Goal: Navigation & Orientation: Understand site structure

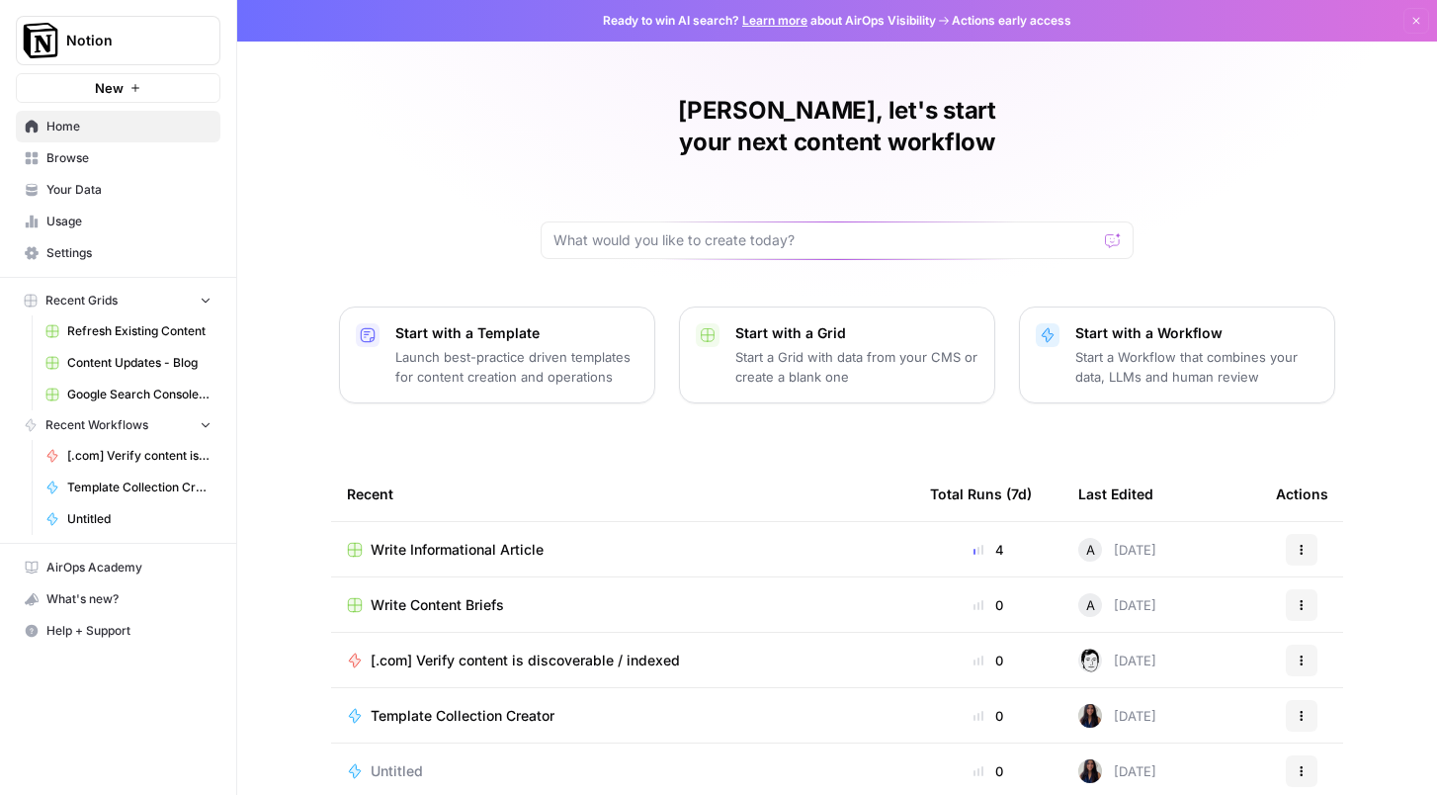
scroll to position [115, 0]
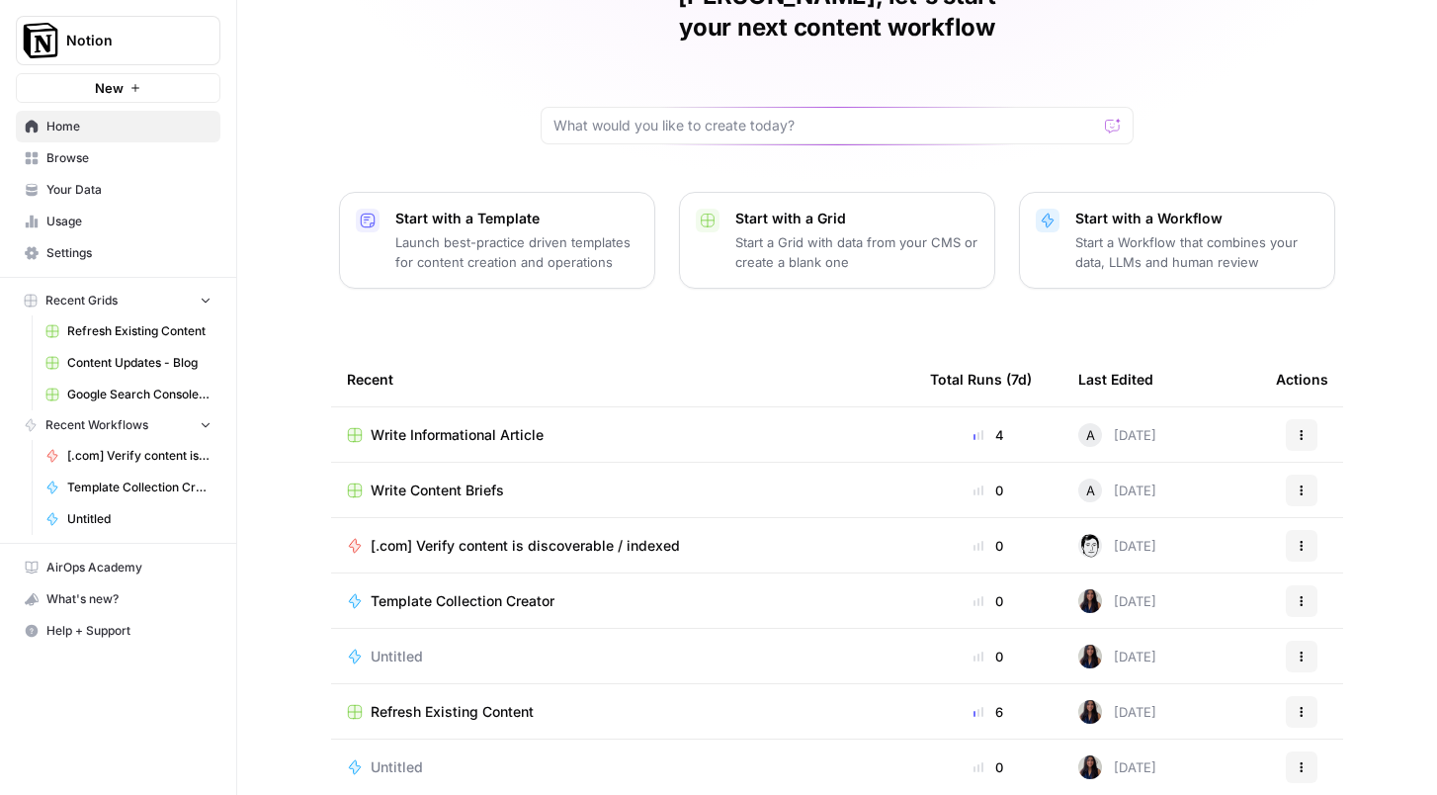
click at [129, 182] on span "Your Data" at bounding box center [128, 190] width 165 height 18
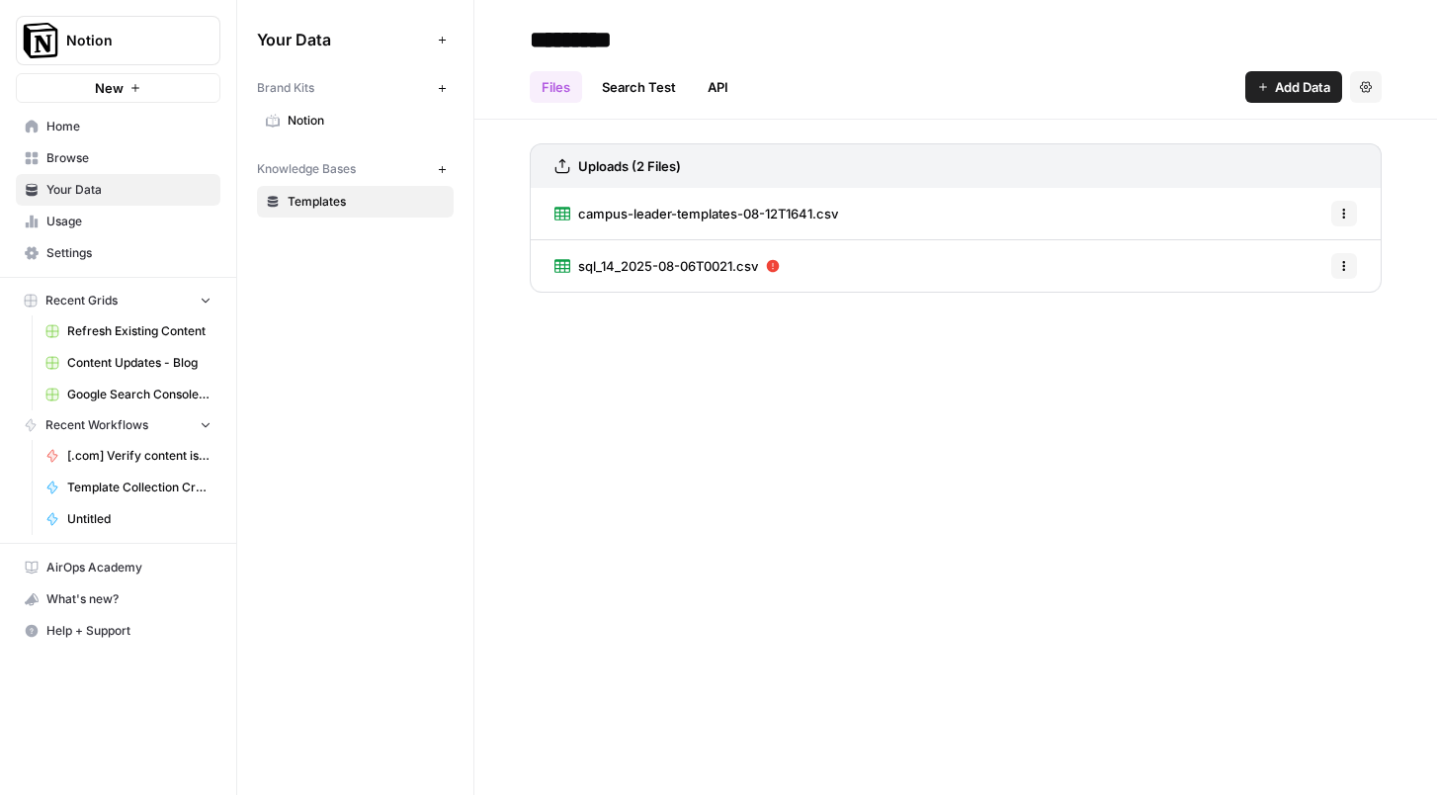
click at [638, 92] on link "Search Test" at bounding box center [639, 87] width 98 height 32
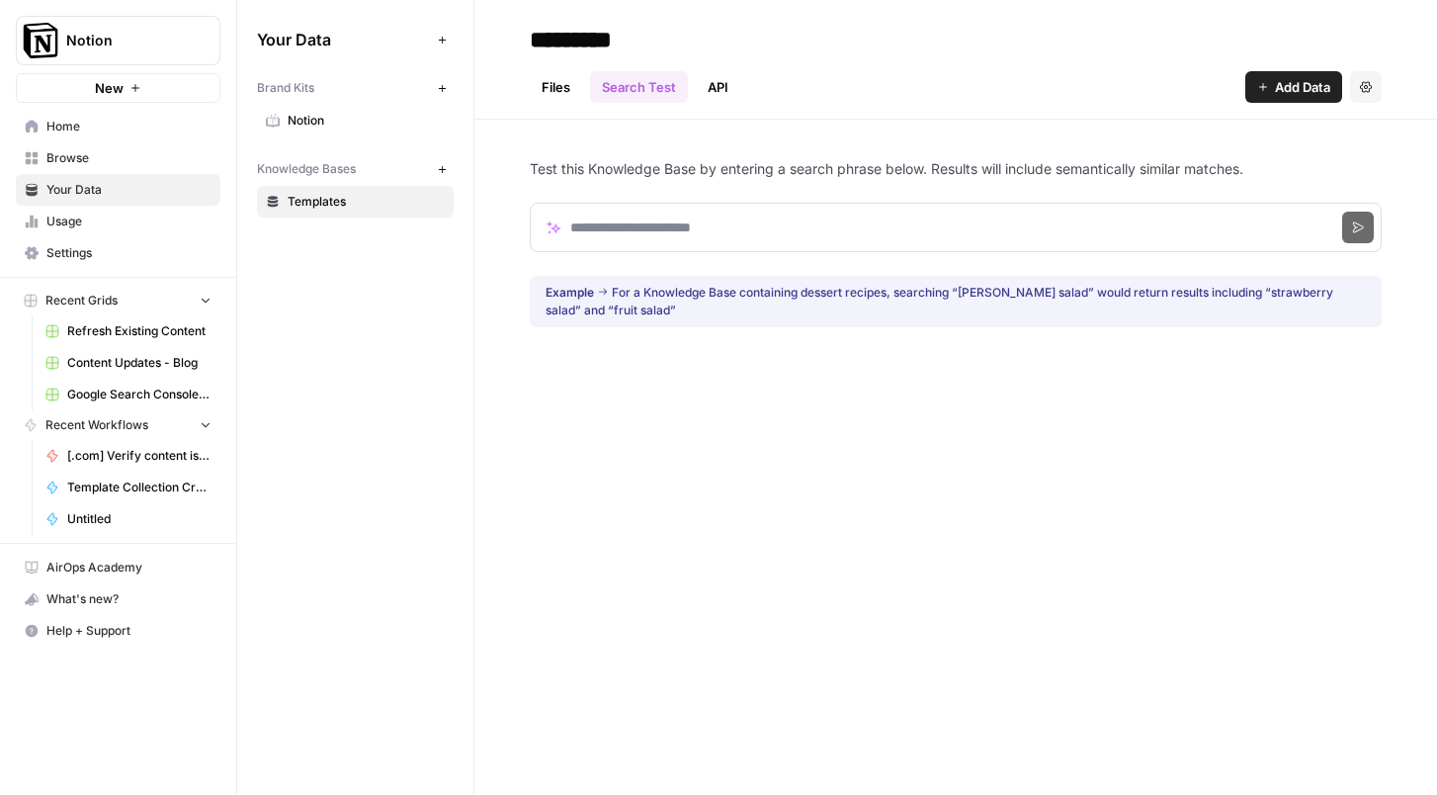
click at [717, 94] on link "API" at bounding box center [718, 87] width 44 height 32
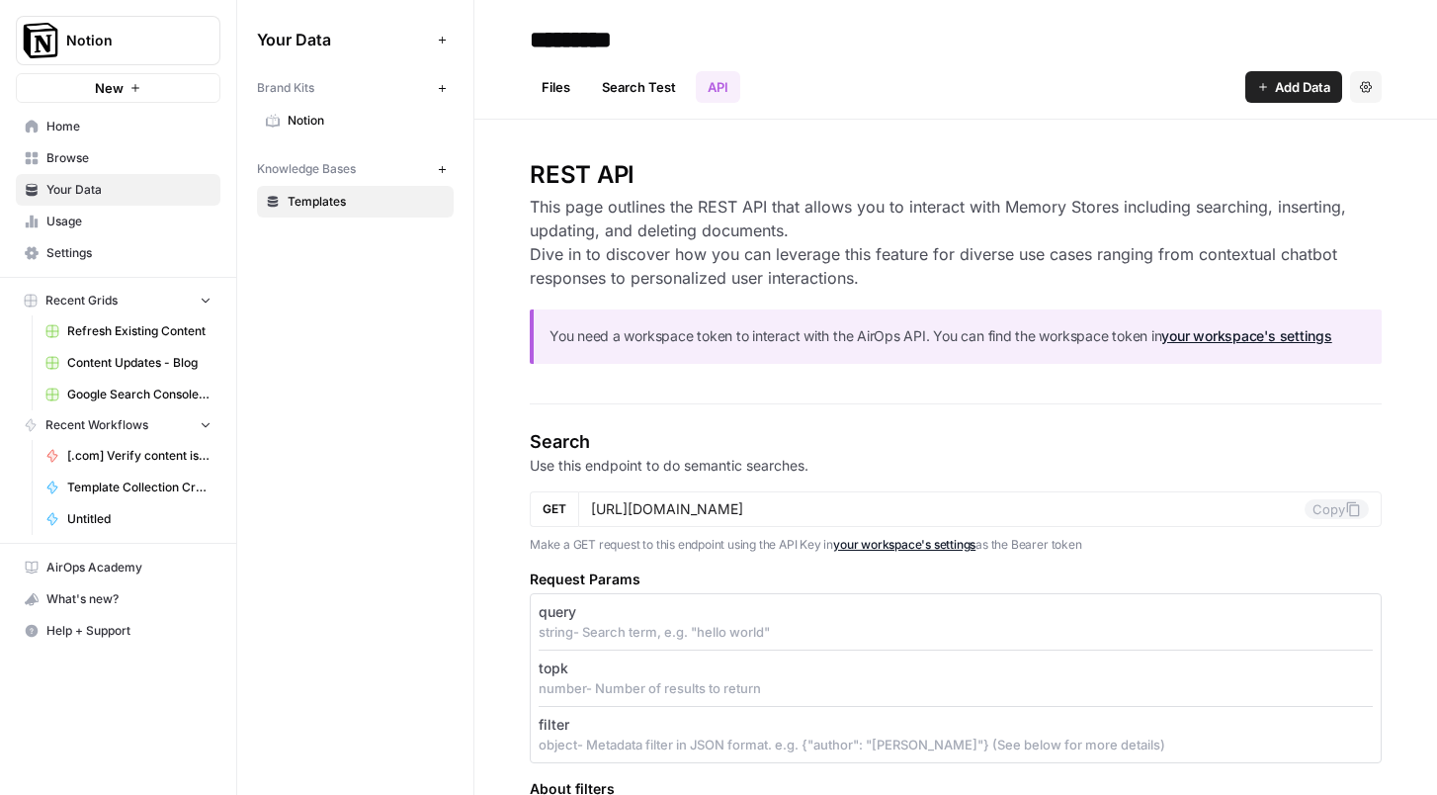
click at [653, 96] on link "Search Test" at bounding box center [639, 87] width 98 height 32
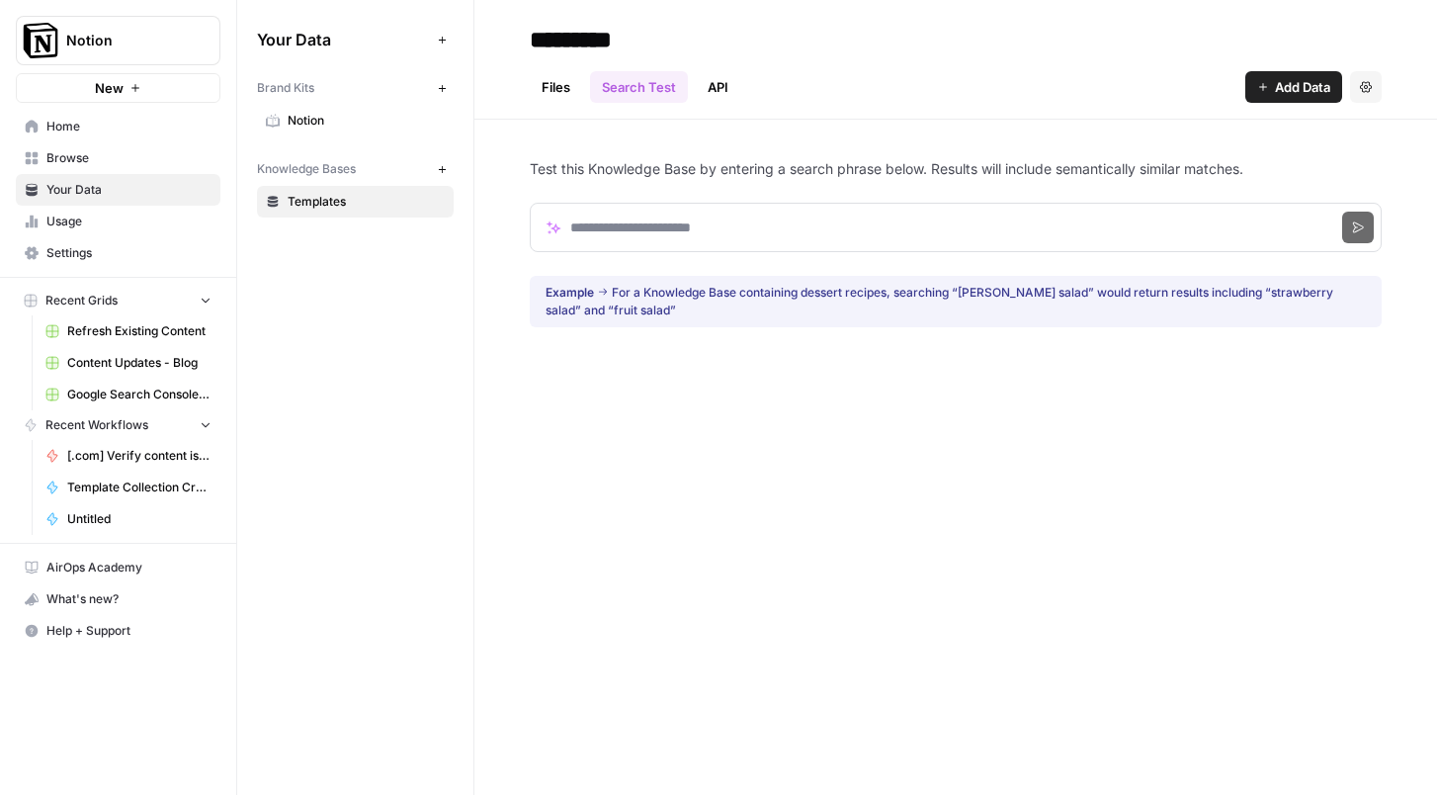
click at [556, 88] on link "Files" at bounding box center [556, 87] width 52 height 32
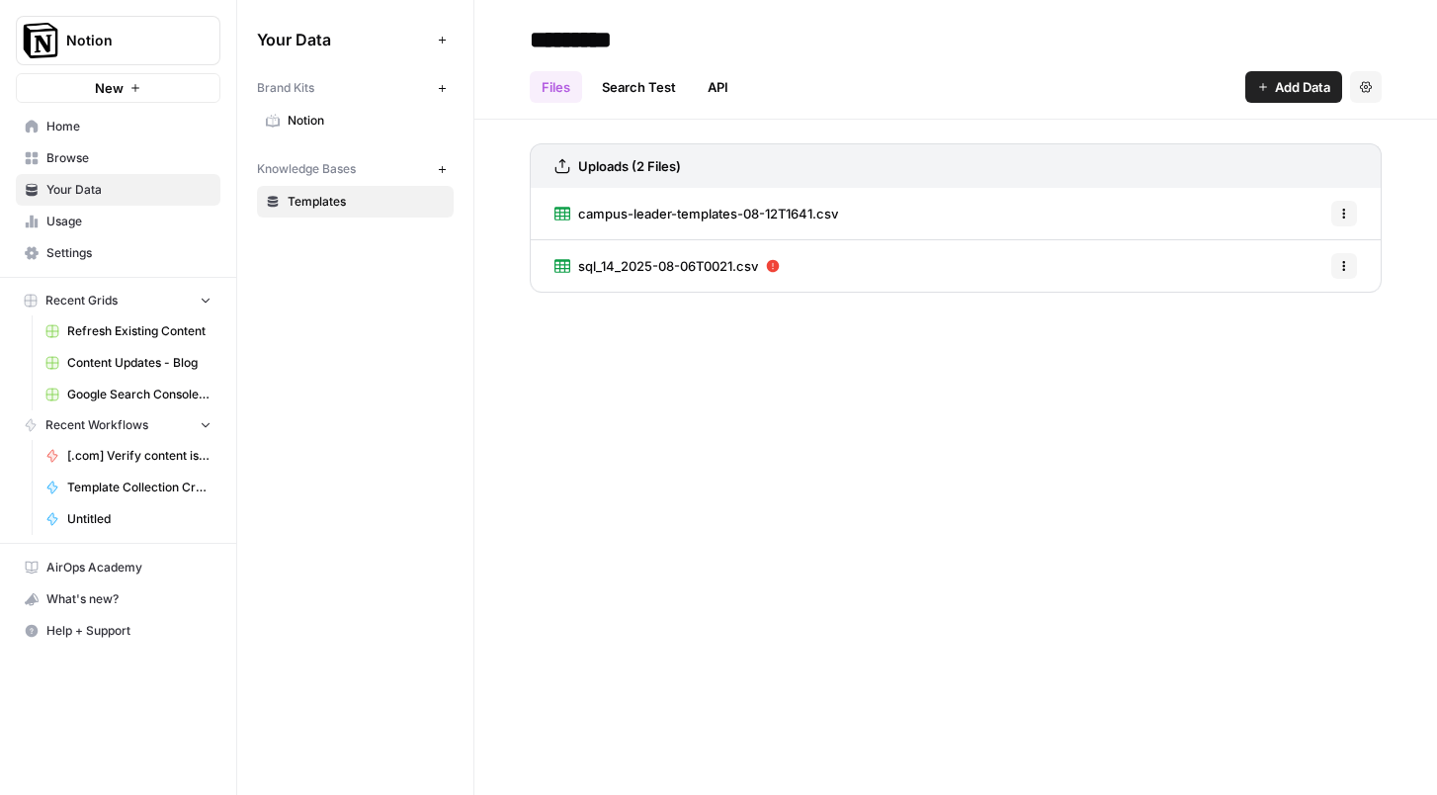
click at [327, 128] on span "Notion" at bounding box center [366, 121] width 157 height 18
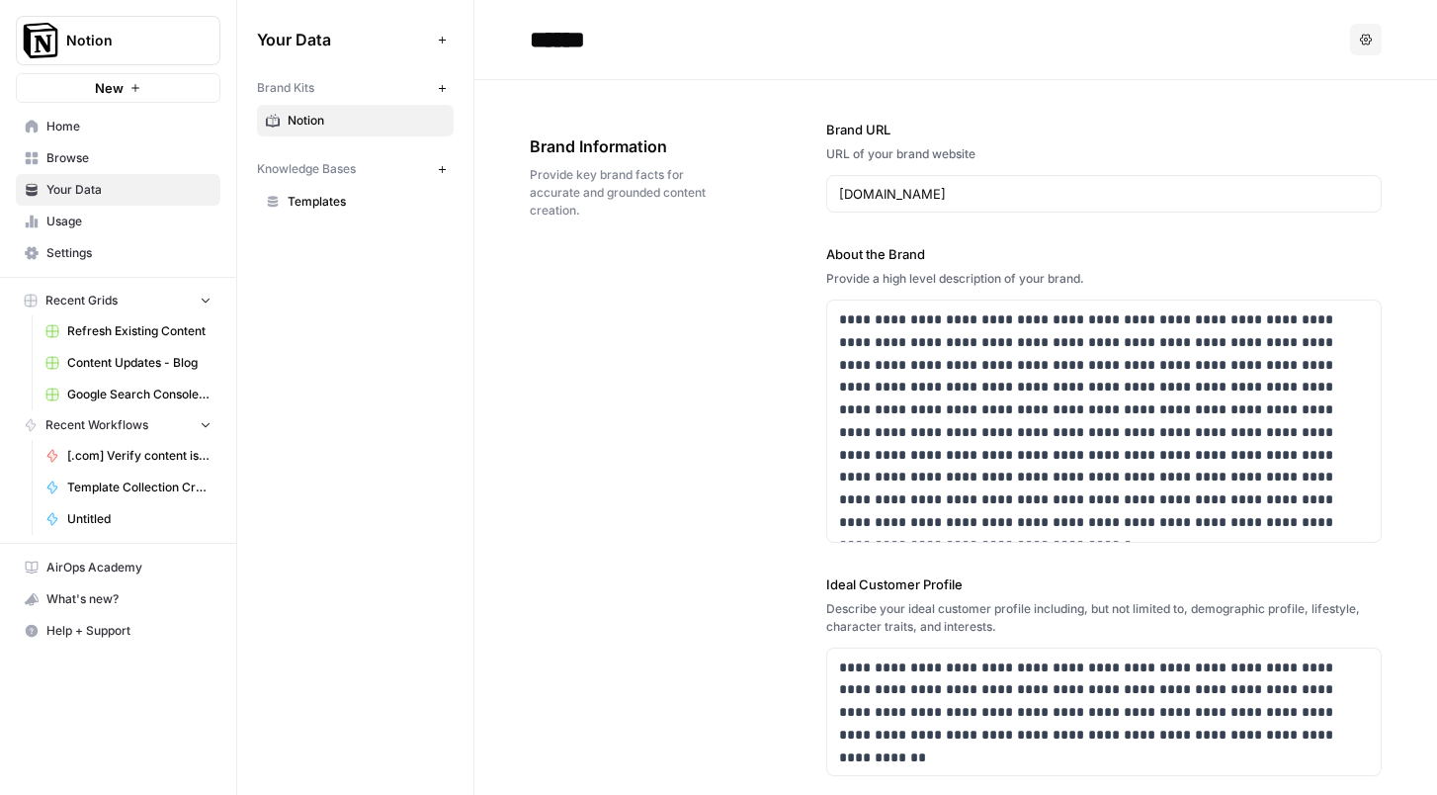
click at [53, 116] on link "Home" at bounding box center [118, 127] width 205 height 32
